Goal: Task Accomplishment & Management: Manage account settings

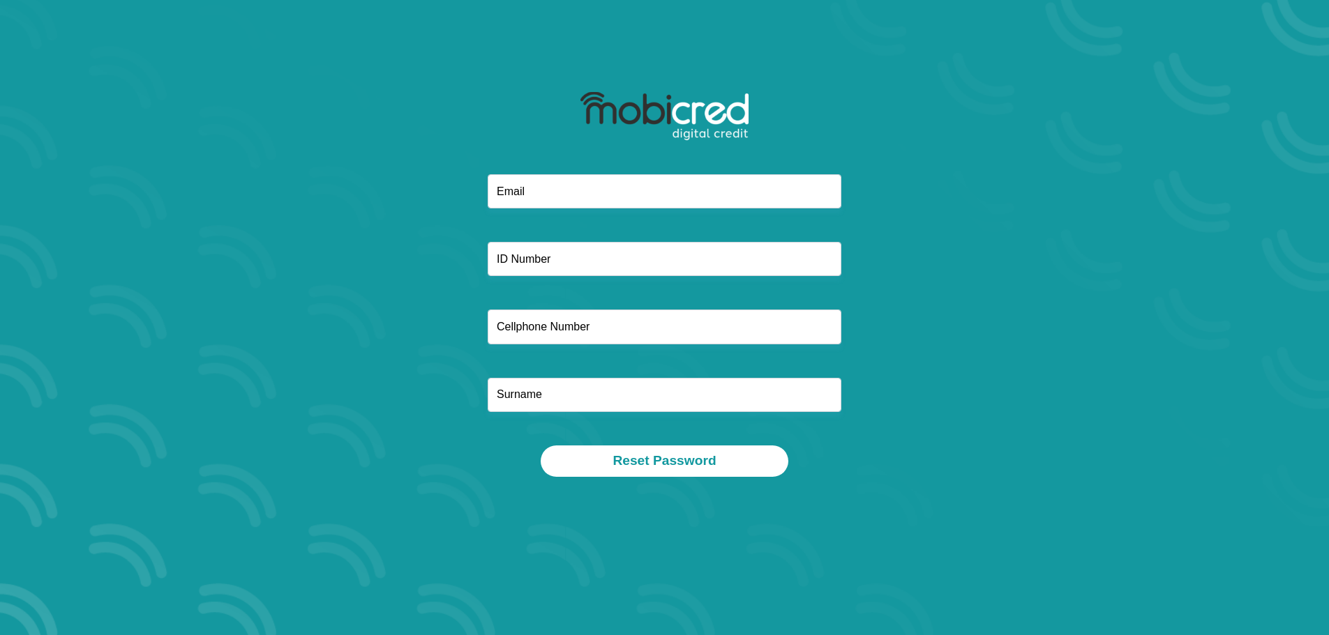
type input "[EMAIL_ADDRESS][DOMAIN_NAME]"
type input "0782062364"
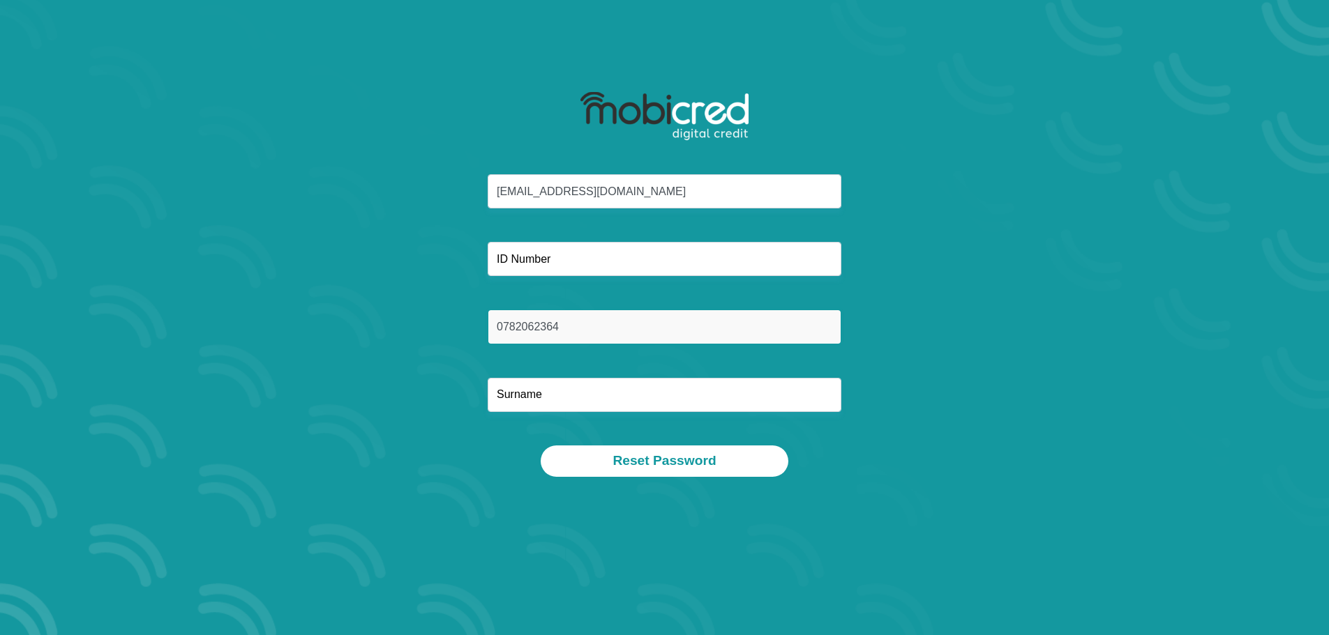
type input "Mkhwanazi"
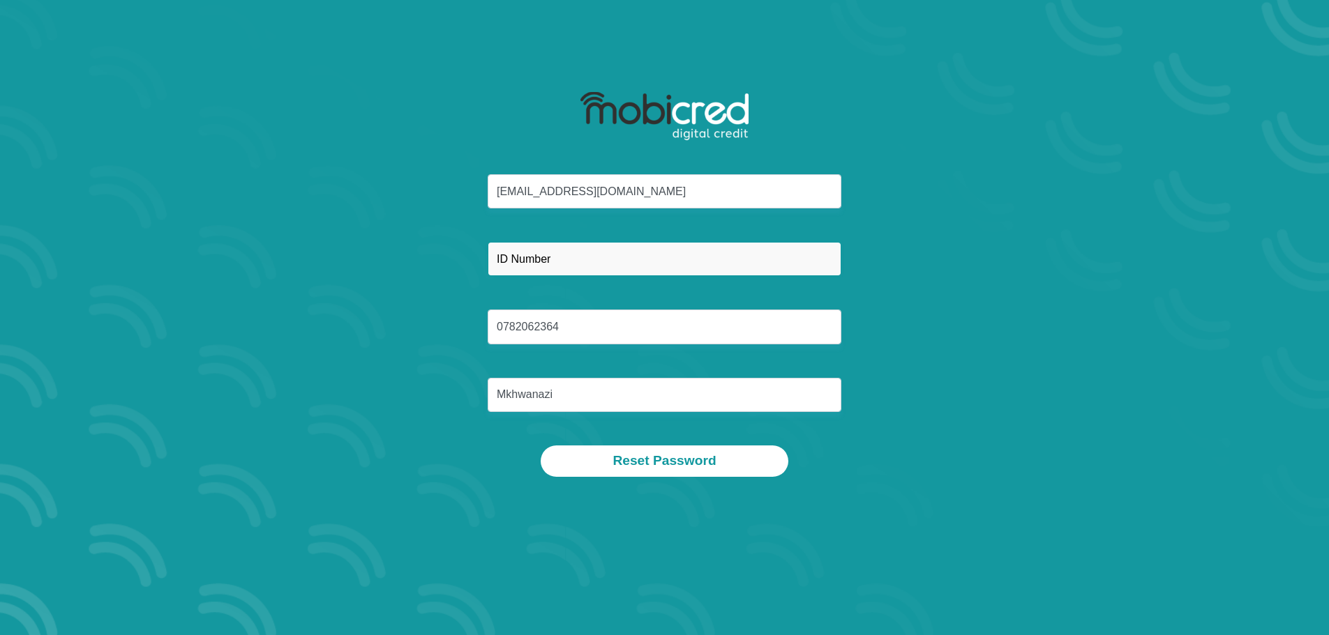
click at [615, 256] on input "text" at bounding box center [664, 259] width 354 height 34
type input "7808280448084"
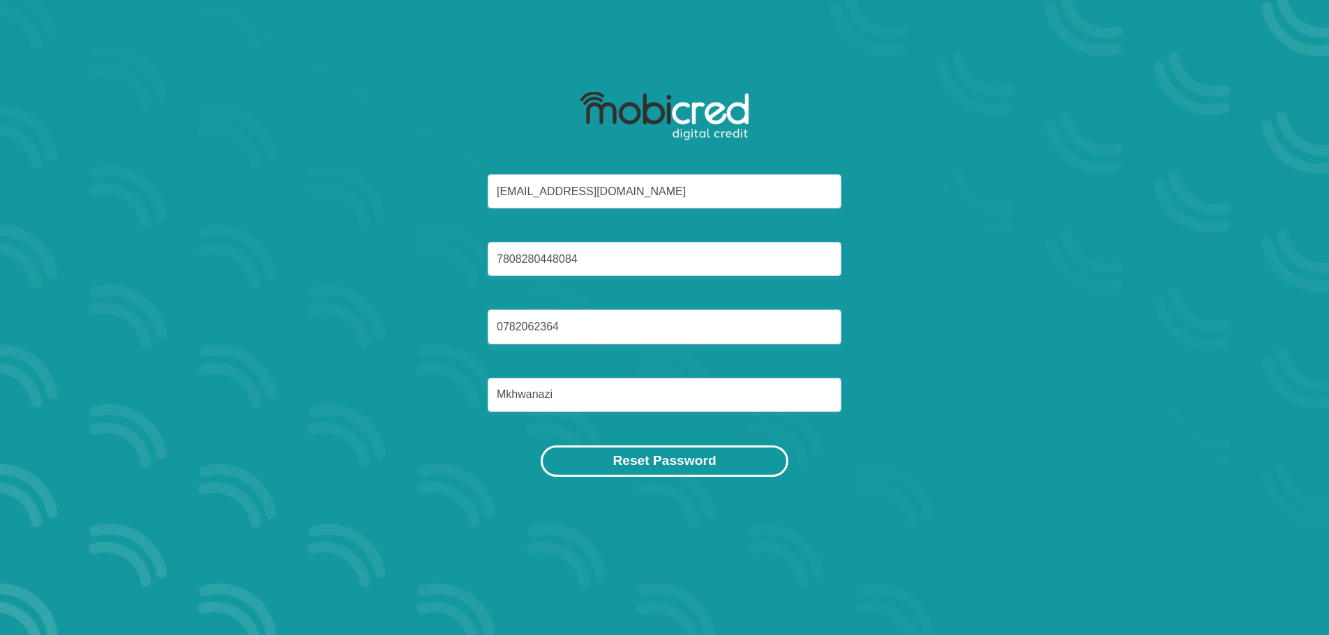
click at [668, 465] on button "Reset Password" at bounding box center [664, 461] width 247 height 31
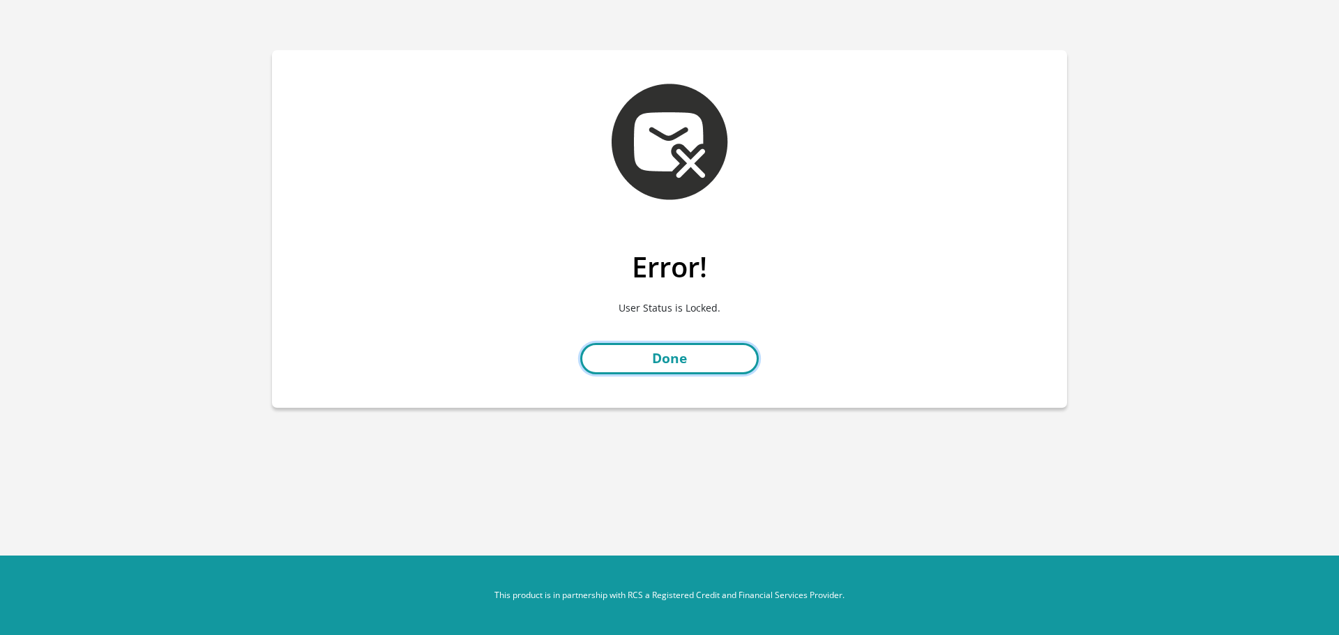
click at [700, 363] on link "Done" at bounding box center [669, 358] width 179 height 31
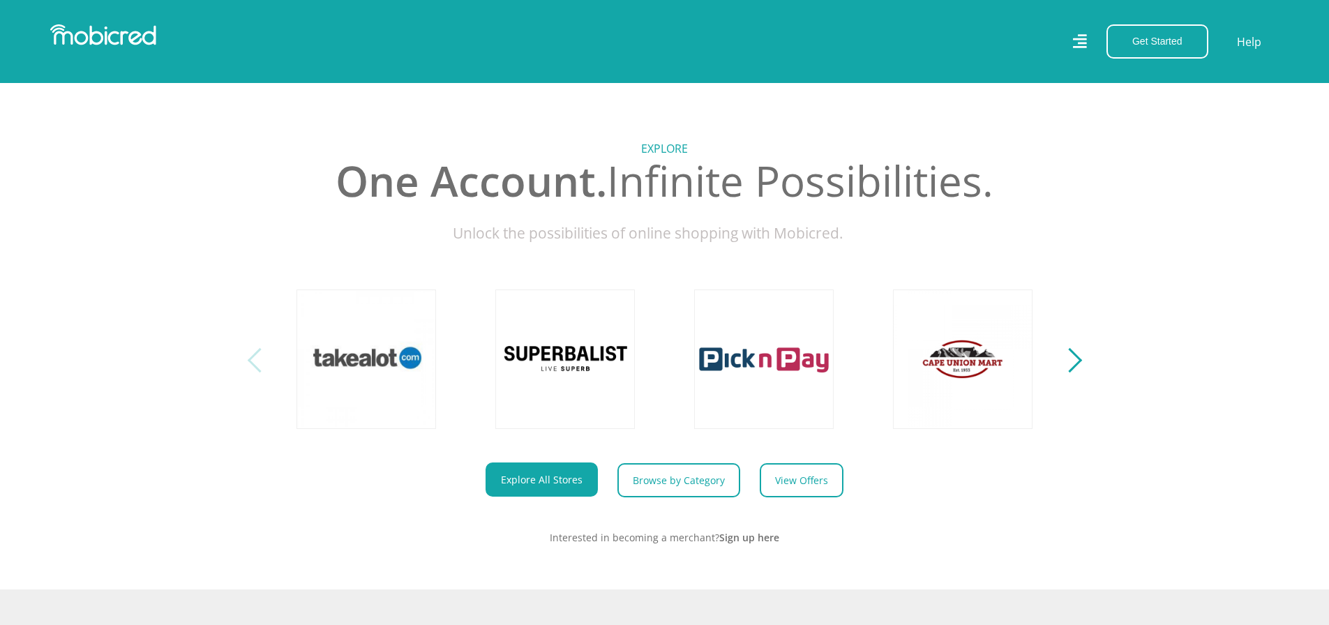
click at [1086, 38] on icon at bounding box center [1079, 41] width 14 height 20
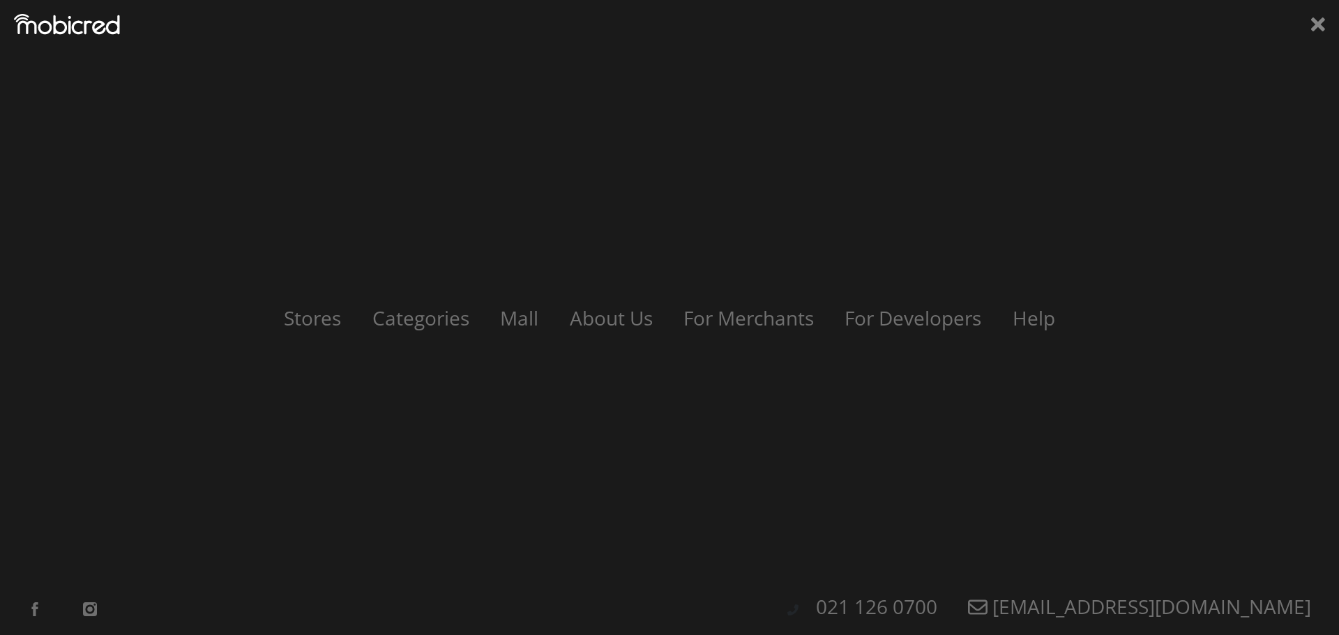
scroll to position [0, 795]
click at [1317, 25] on icon at bounding box center [1318, 24] width 14 height 14
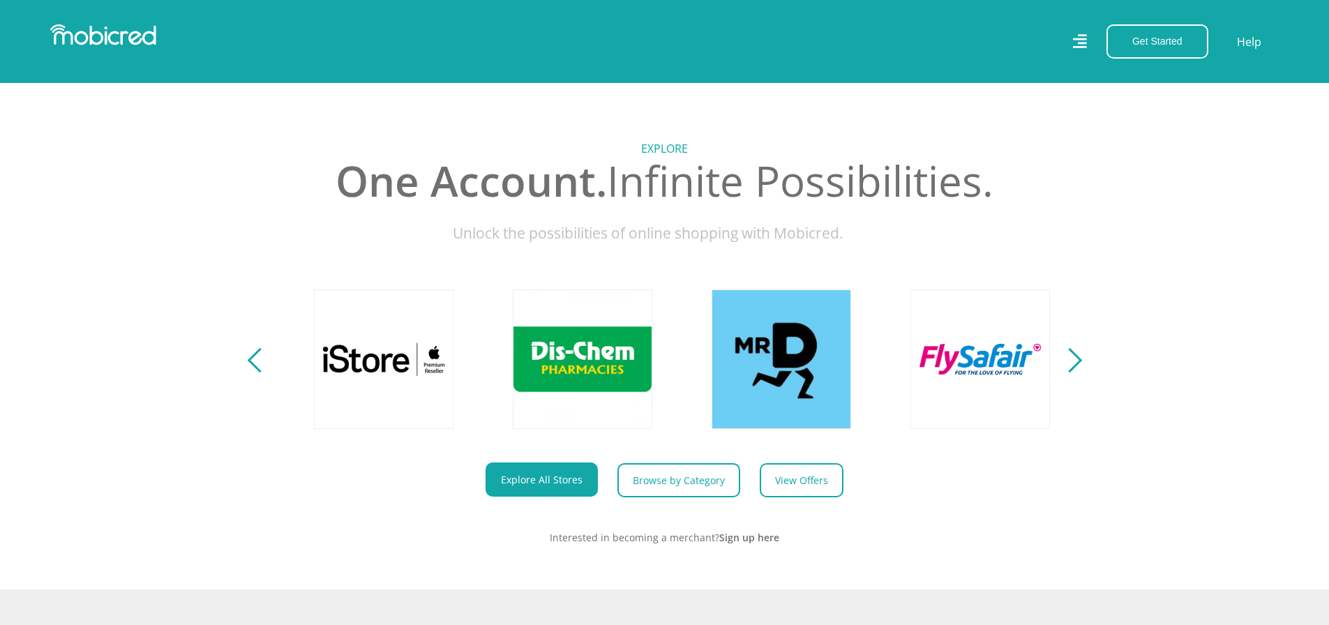
scroll to position [0, 1590]
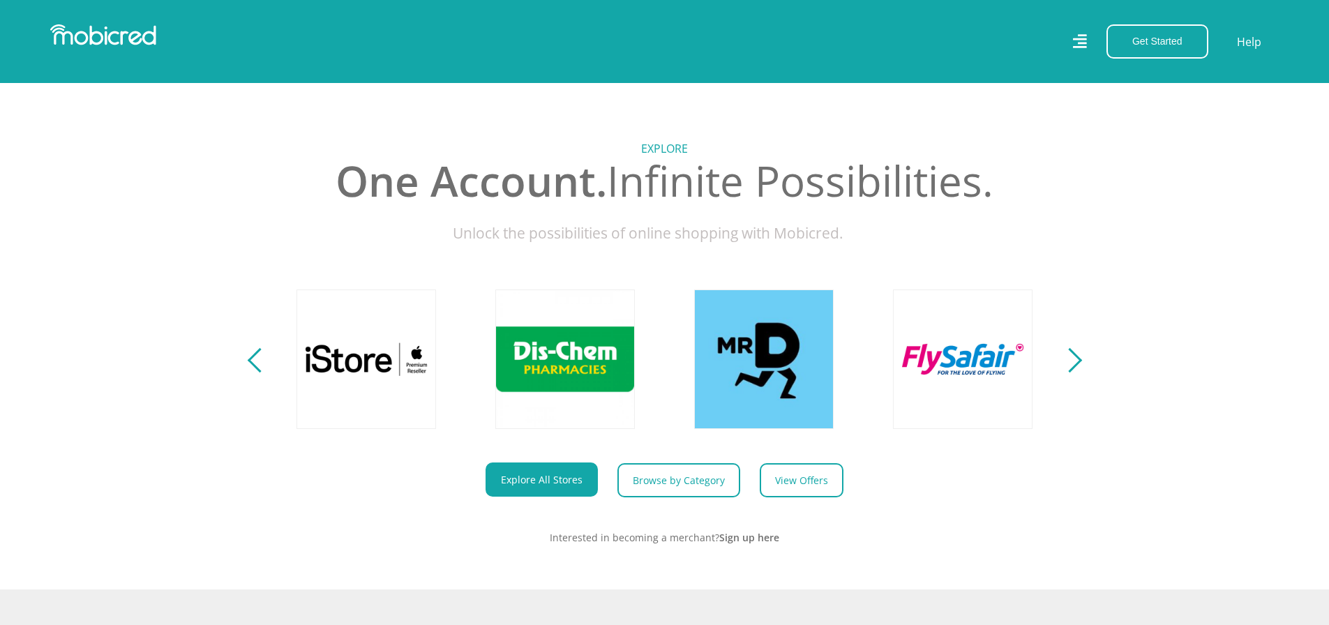
click at [1080, 36] on icon at bounding box center [1079, 41] width 14 height 20
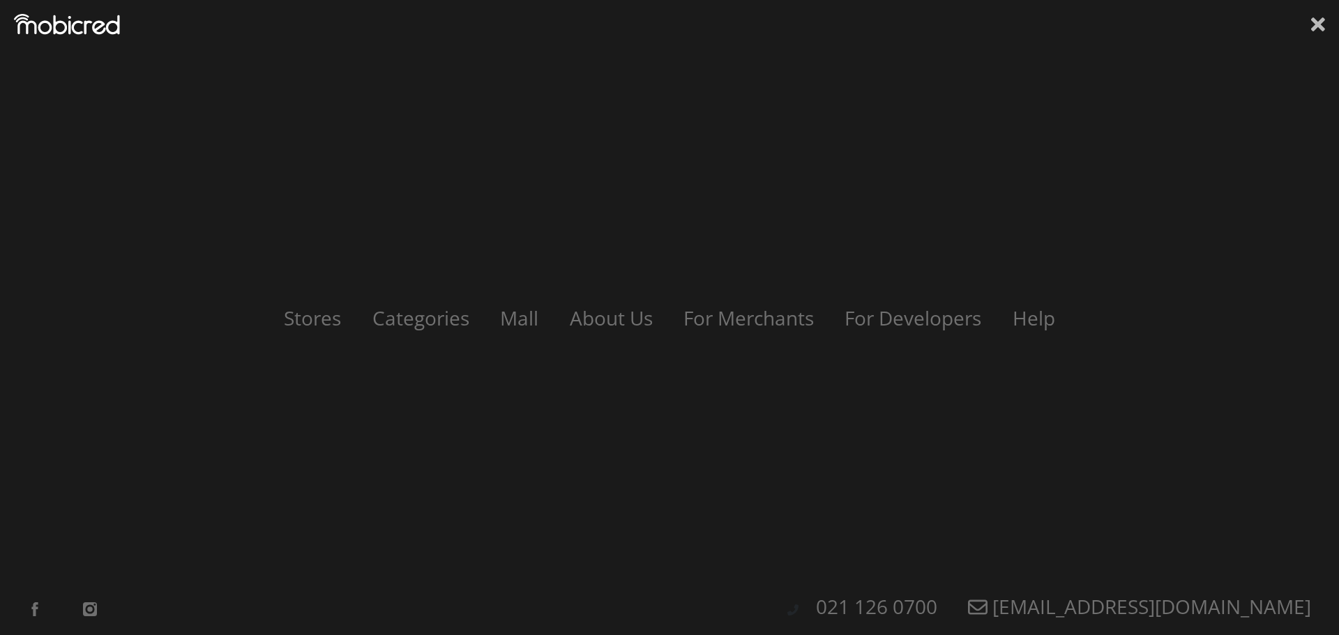
scroll to position [0, 3180]
click at [1315, 27] on icon at bounding box center [1318, 24] width 14 height 14
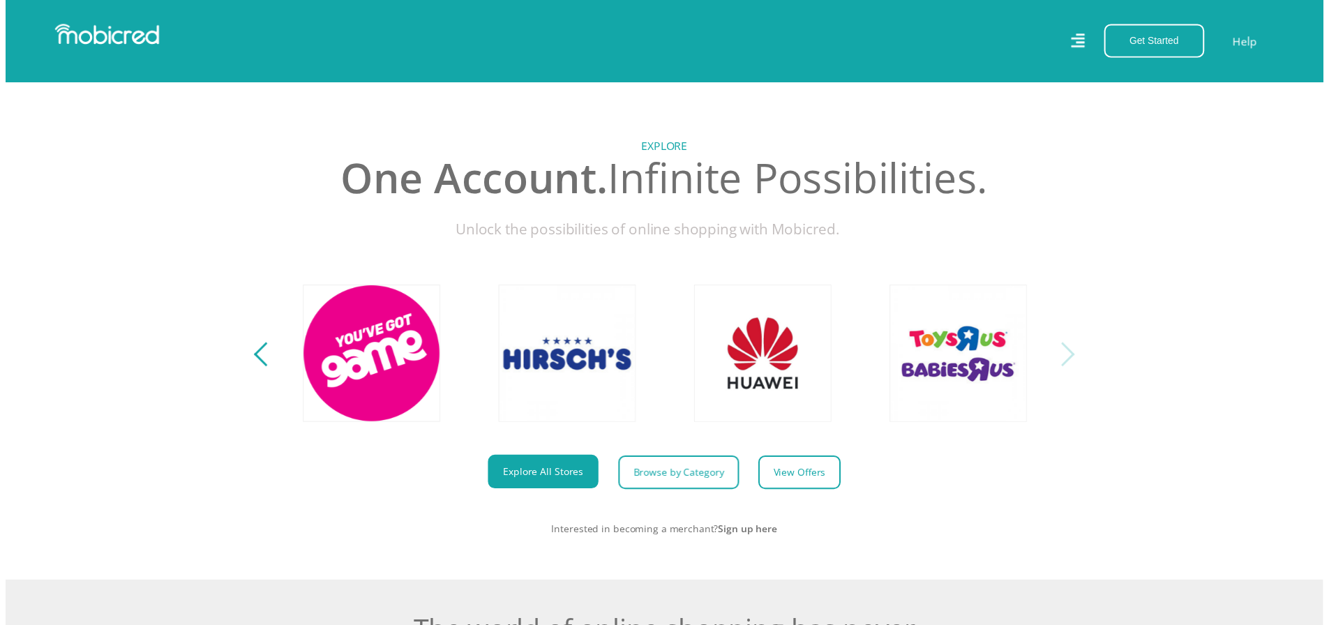
scroll to position [550, 0]
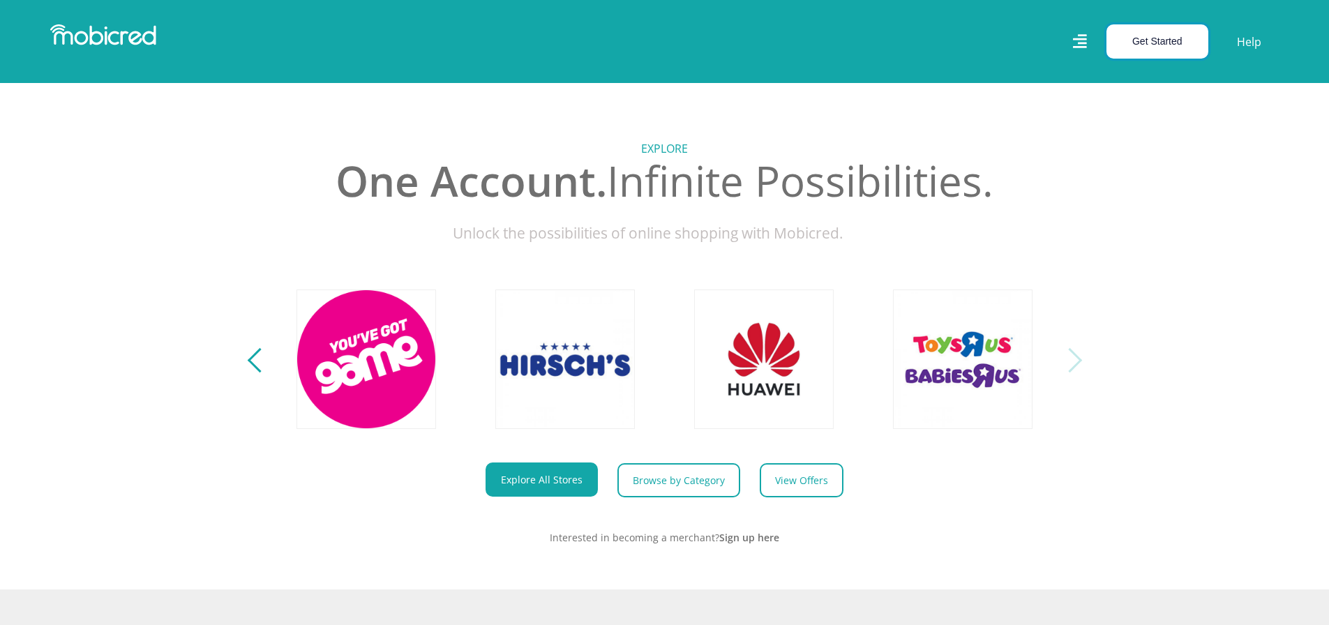
click at [1169, 40] on button "Get Started" at bounding box center [1157, 41] width 102 height 34
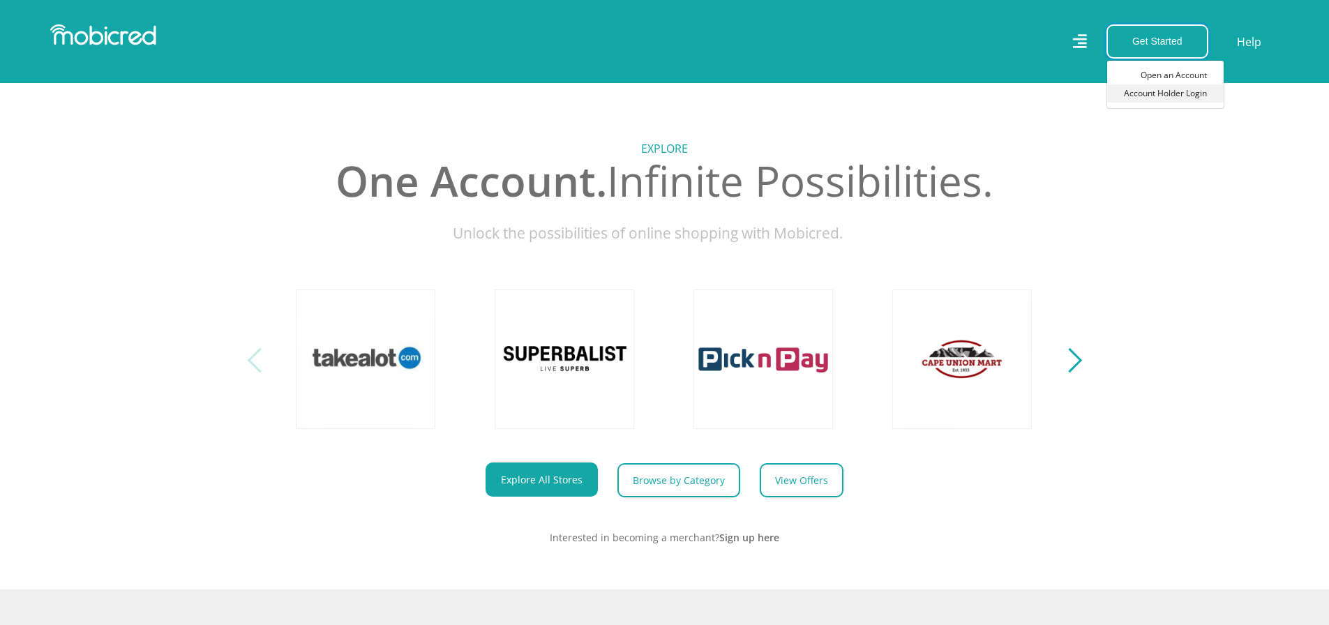
scroll to position [0, 0]
click at [1158, 96] on link "Account Holder Login" at bounding box center [1165, 93] width 116 height 18
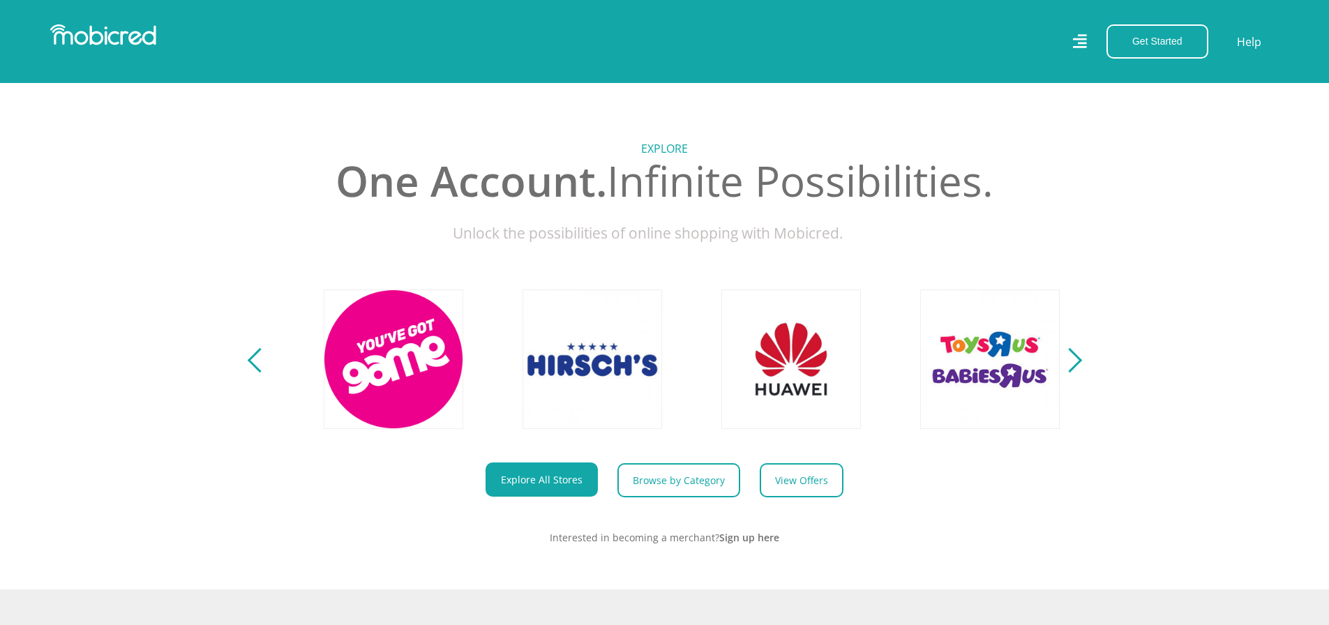
scroll to position [0, 3180]
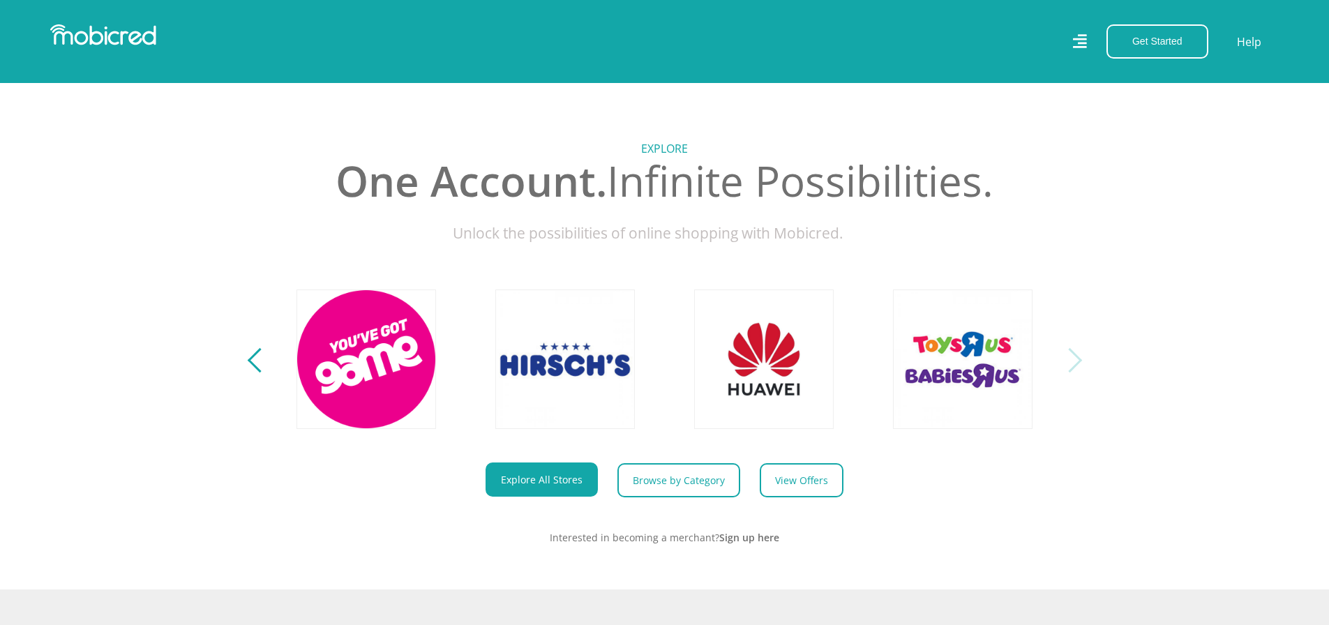
click at [1078, 44] on icon at bounding box center [1079, 41] width 14 height 20
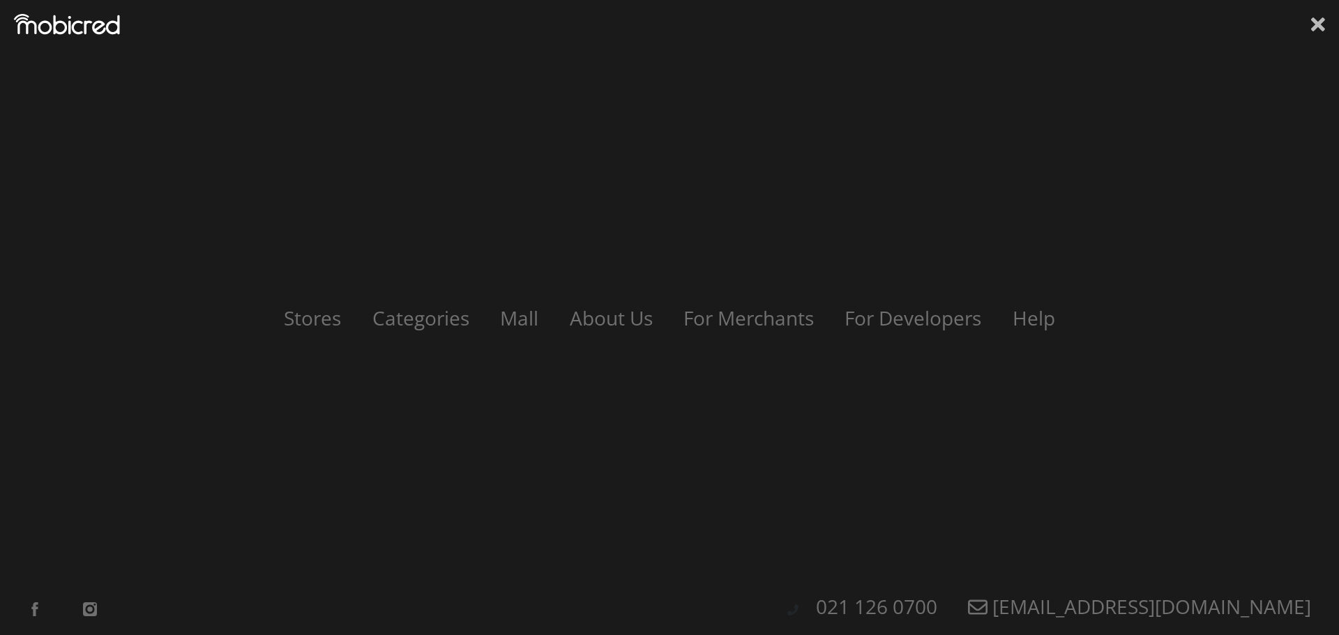
scroll to position [0, 2497]
click at [1317, 24] on icon at bounding box center [1318, 24] width 14 height 14
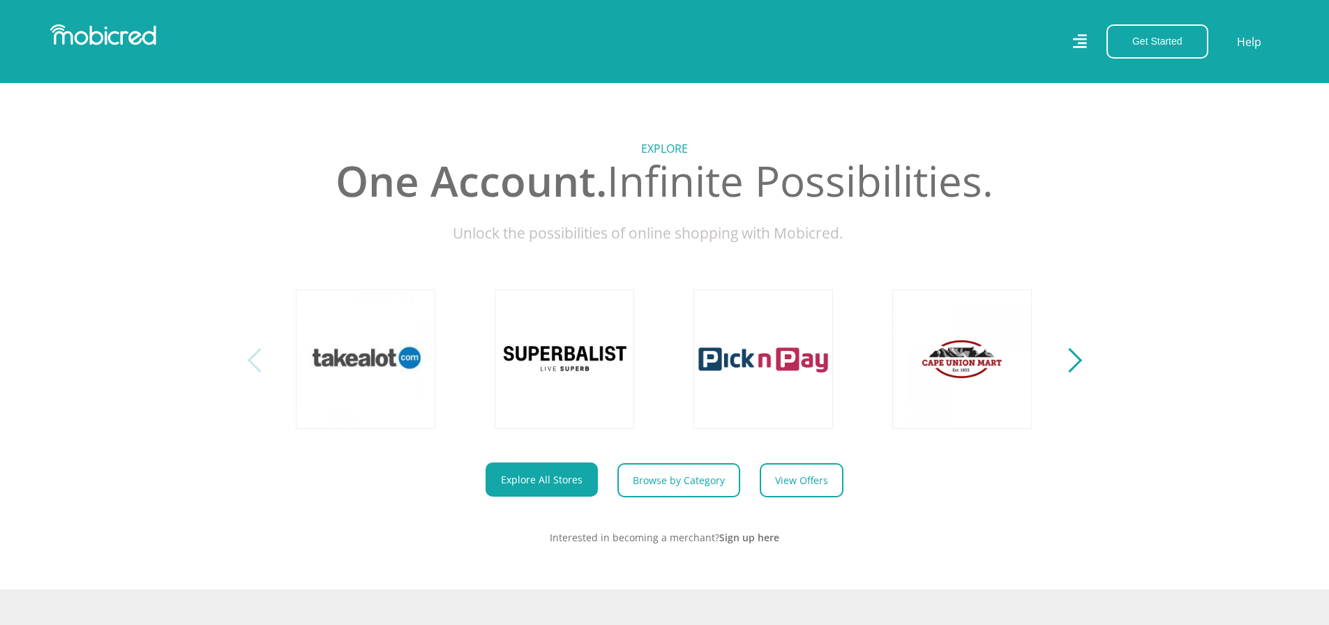
scroll to position [0, 0]
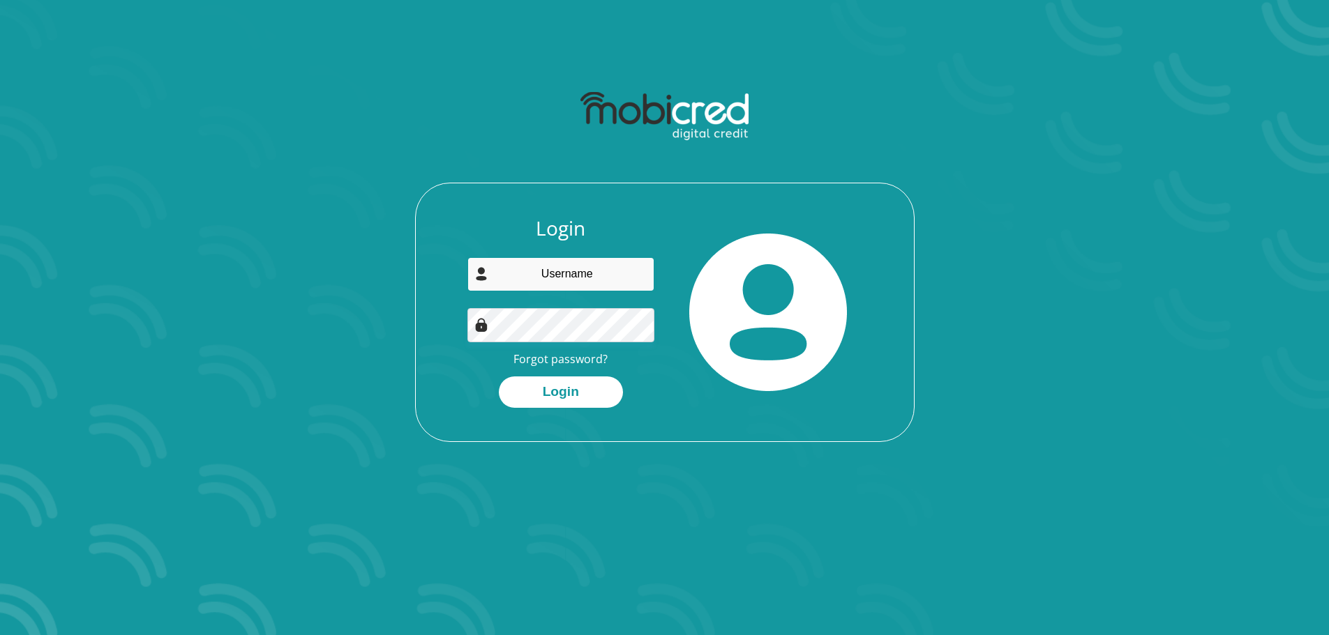
click at [609, 277] on input "email" at bounding box center [560, 274] width 187 height 34
type input "amkhwanazi8@gmail.com"
click at [573, 395] on button "Login" at bounding box center [561, 392] width 124 height 31
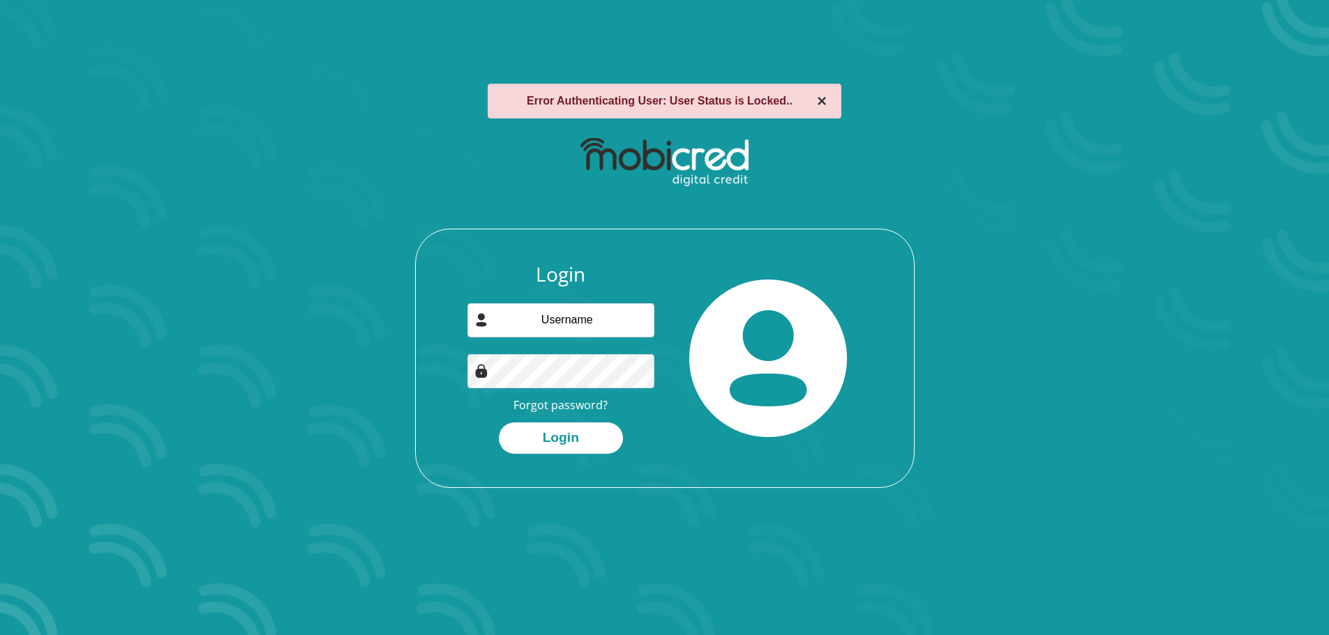
click at [817, 100] on button "×" at bounding box center [822, 101] width 10 height 17
